Goal: Find specific page/section: Find specific page/section

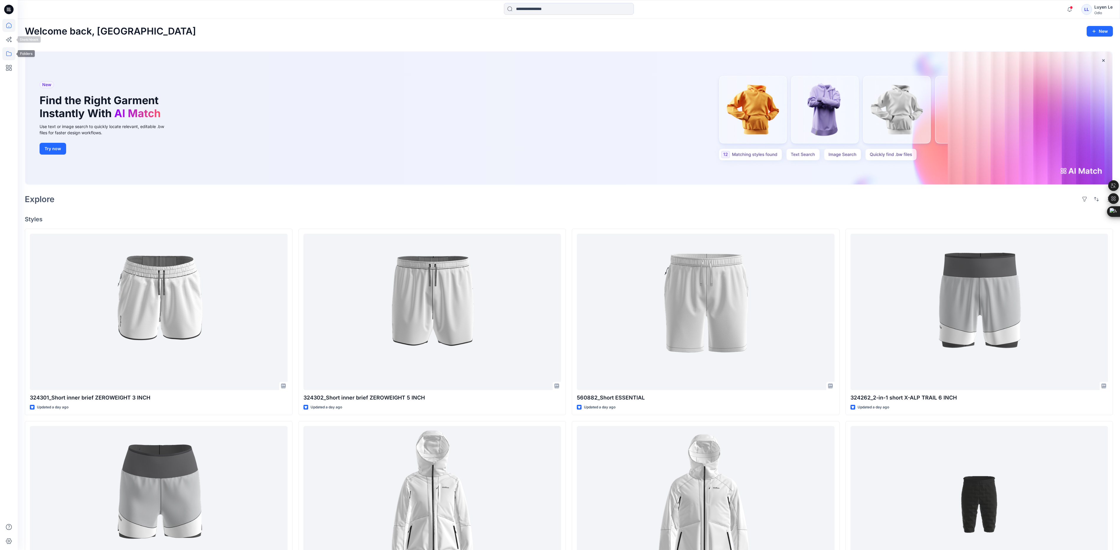
click at [11, 53] on icon at bounding box center [8, 53] width 5 height 5
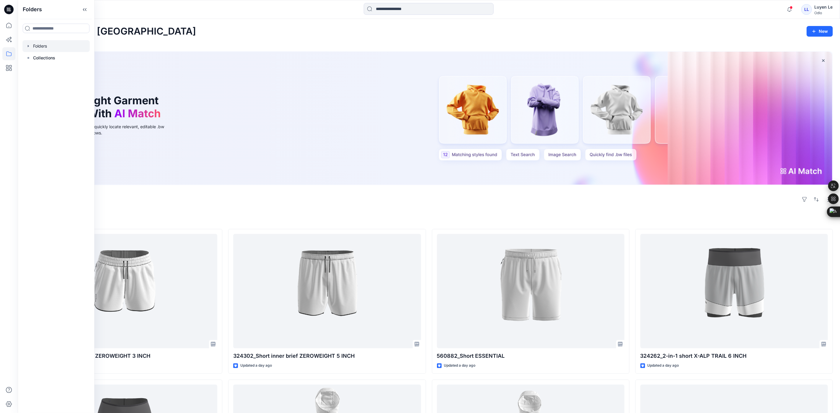
click at [35, 48] on div at bounding box center [55, 46] width 67 height 12
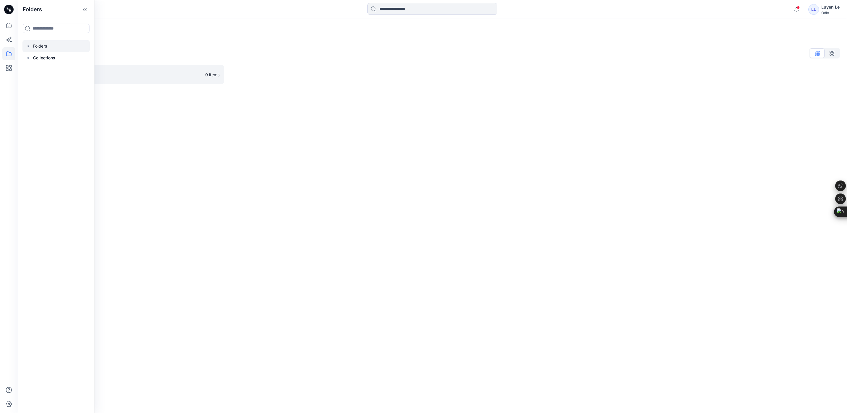
click at [228, 192] on div "Folders Folders List Vietsun 0 items" at bounding box center [432, 216] width 829 height 394
click at [123, 73] on p "Vietsun" at bounding box center [120, 74] width 164 height 8
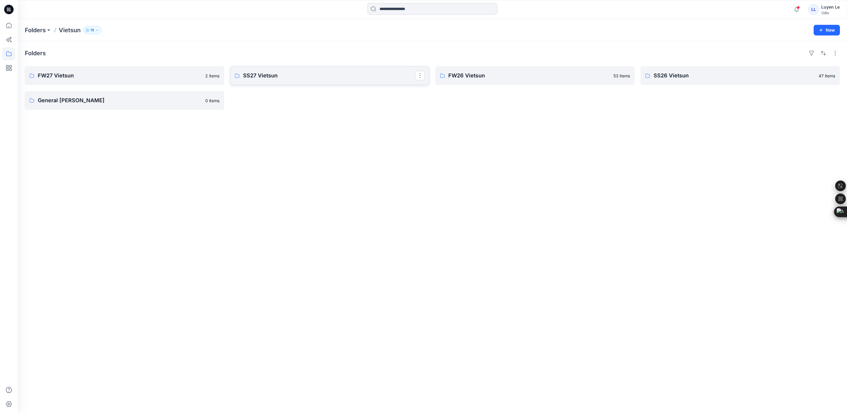
click at [305, 71] on link "SS27 Vietsun" at bounding box center [329, 75] width 199 height 19
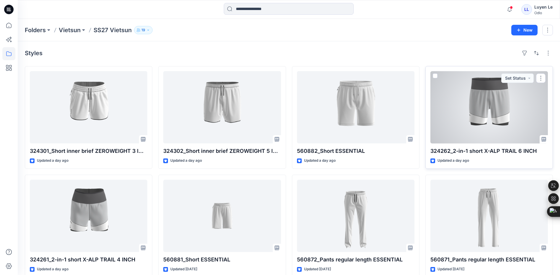
click at [496, 127] on div at bounding box center [490, 107] width 118 height 72
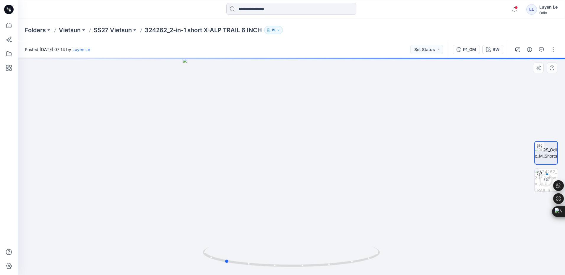
drag, startPoint x: 292, startPoint y: 266, endPoint x: 402, endPoint y: 259, distance: 110.7
click at [402, 259] on div at bounding box center [291, 166] width 547 height 217
